Goal: Navigation & Orientation: Find specific page/section

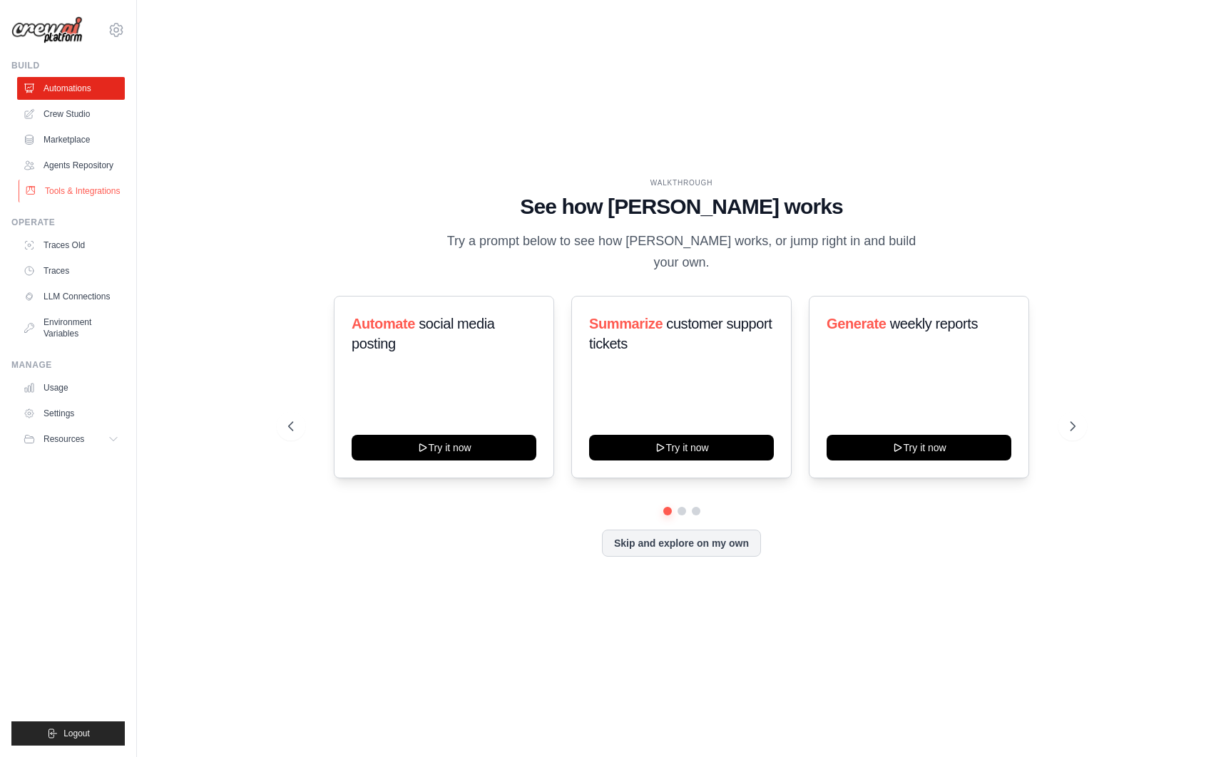
click at [77, 190] on link "Tools & Integrations" at bounding box center [73, 191] width 108 height 23
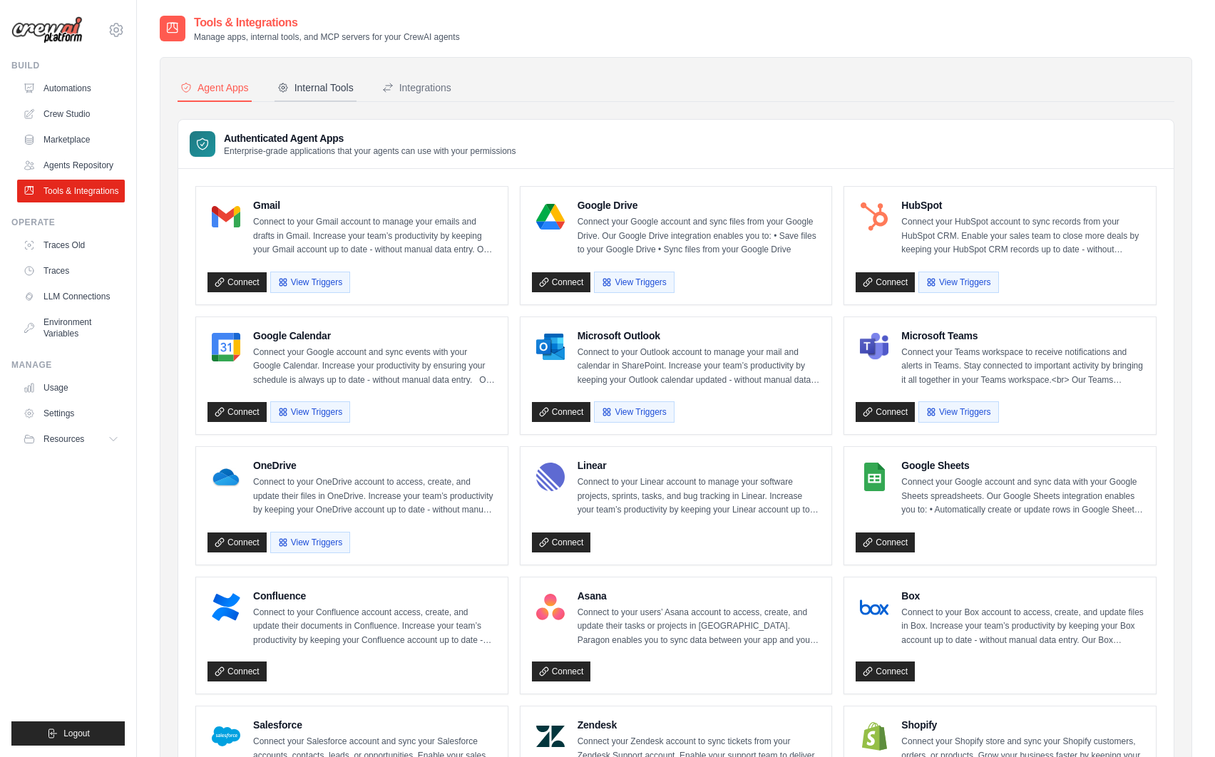
click at [319, 82] on div "Internal Tools" at bounding box center [315, 88] width 76 height 14
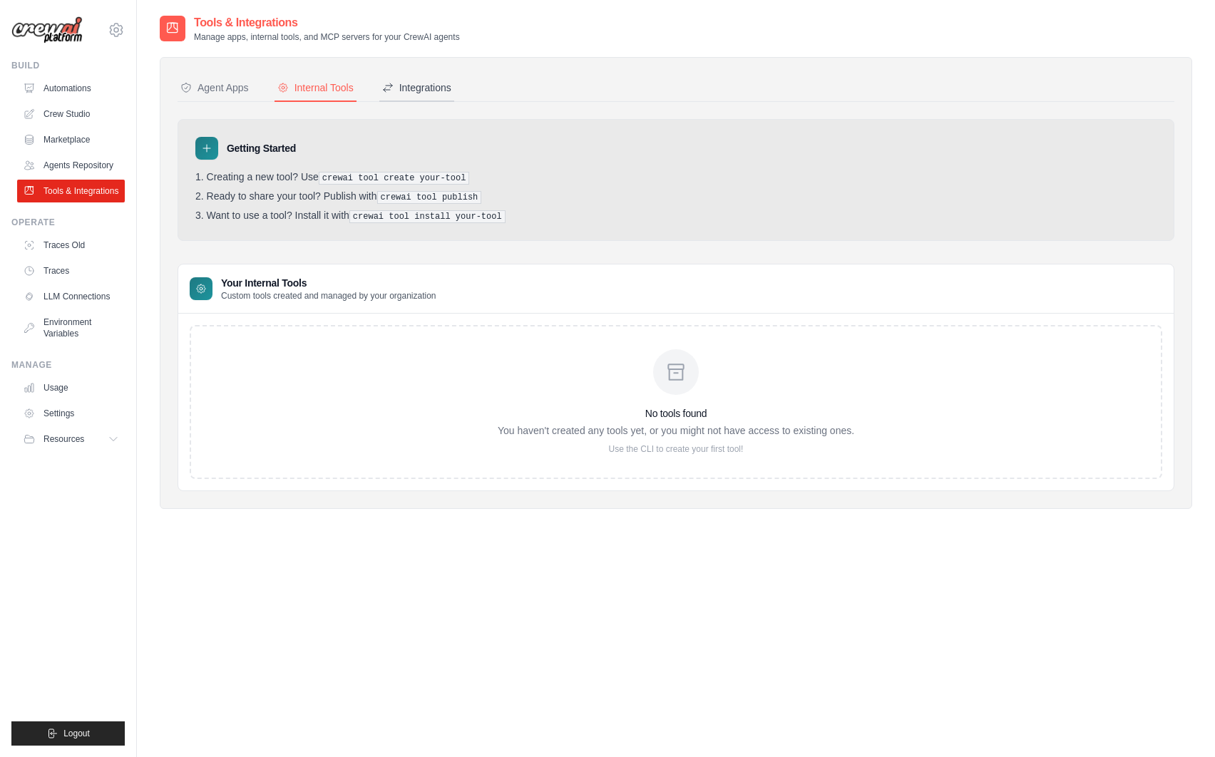
click at [409, 95] on button "Integrations" at bounding box center [416, 88] width 75 height 27
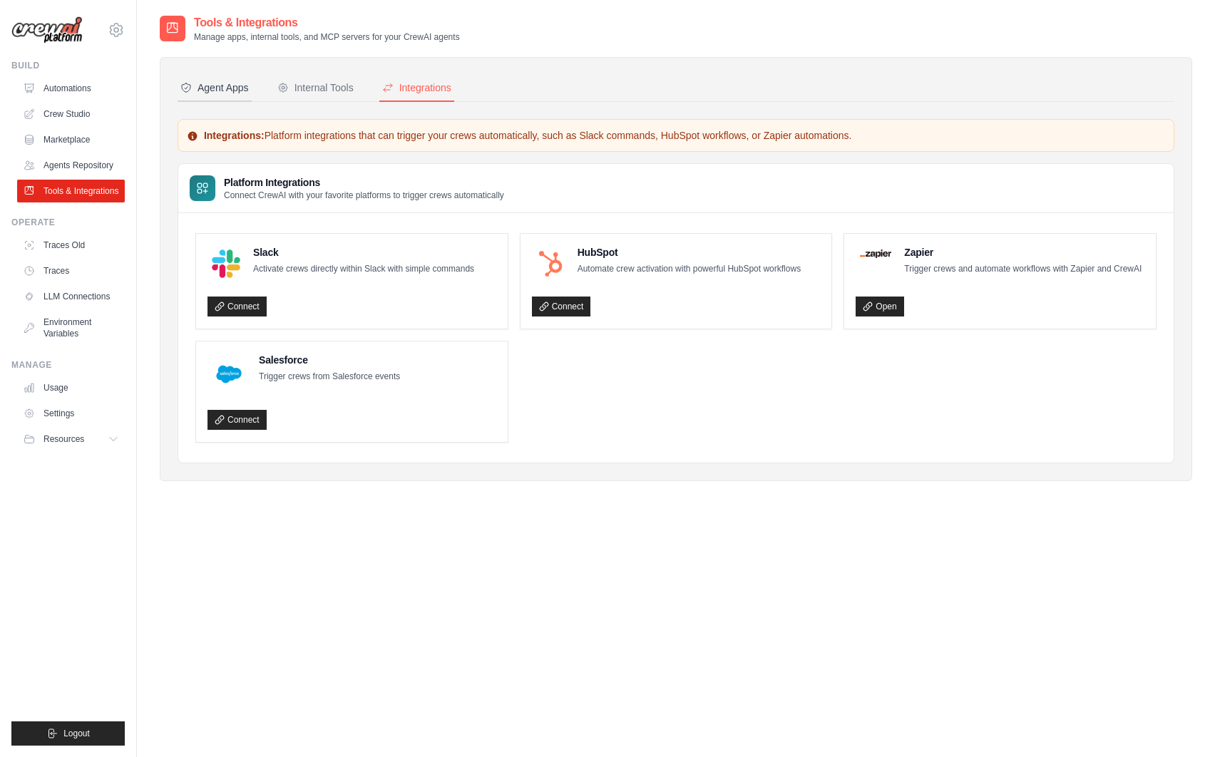
click at [215, 94] on div "Agent Apps" at bounding box center [214, 88] width 68 height 14
